Goal: Task Accomplishment & Management: Use online tool/utility

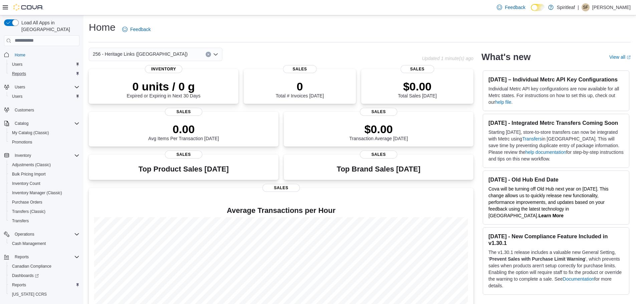
click at [31, 70] on div "Reports" at bounding box center [44, 74] width 70 height 8
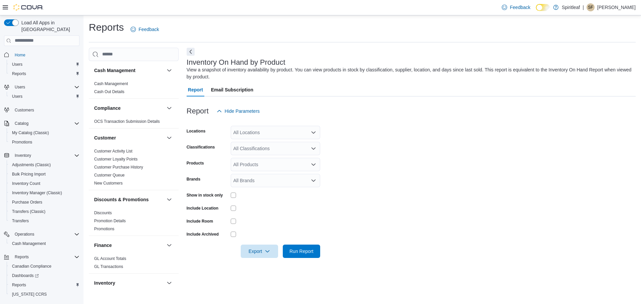
click at [254, 136] on div "All Locations" at bounding box center [275, 132] width 89 height 13
type input "***"
click at [259, 140] on button "256 - Heritage Links ([GEOGRAPHIC_DATA])" at bounding box center [275, 144] width 89 height 10
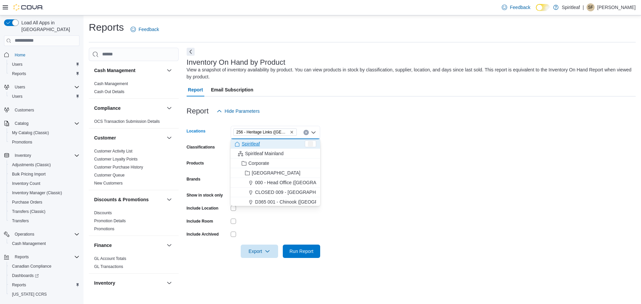
click at [337, 148] on form "Locations 256 - Heritage Links ([GEOGRAPHIC_DATA]) Combo box. Selected. 256 - H…" at bounding box center [411, 188] width 449 height 140
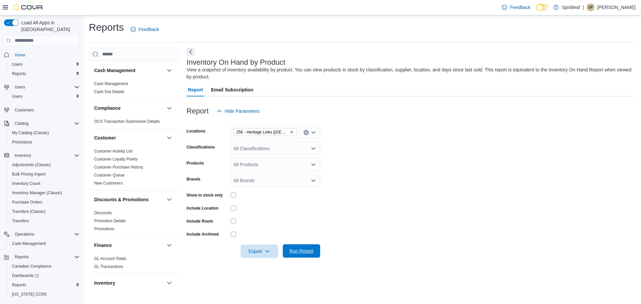
click at [304, 246] on span "Run Report" at bounding box center [301, 250] width 29 height 13
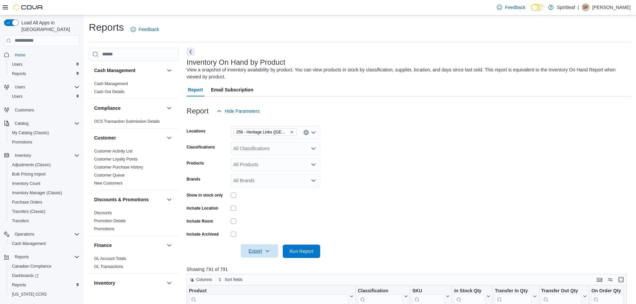
click at [264, 248] on span "Export" at bounding box center [259, 250] width 29 height 13
click at [266, 211] on span "Export to Excel" at bounding box center [260, 211] width 30 height 5
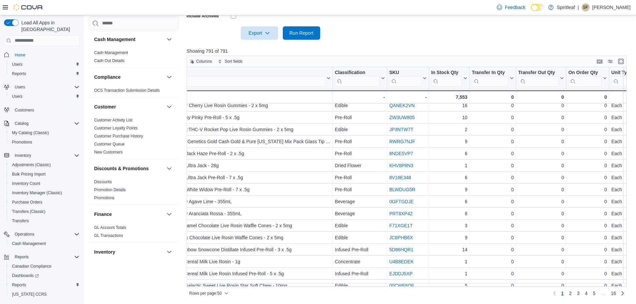
scroll to position [100, 24]
click at [24, 52] on span "Home" at bounding box center [20, 54] width 11 height 5
